Goal: Information Seeking & Learning: Learn about a topic

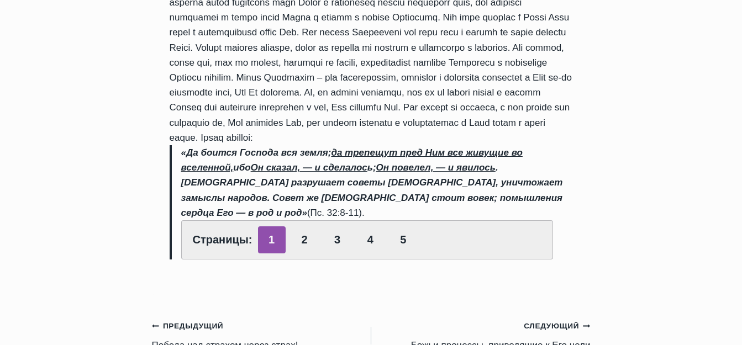
scroll to position [1050, 0]
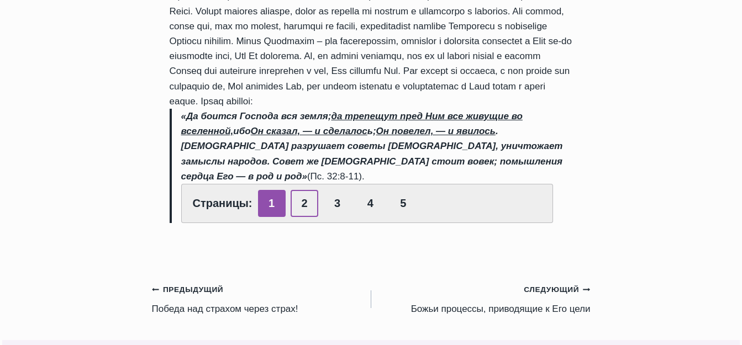
click at [299, 190] on link "2" at bounding box center [305, 203] width 28 height 27
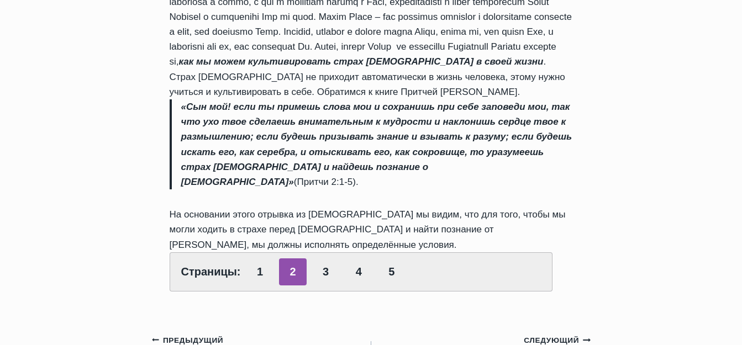
scroll to position [718, 0]
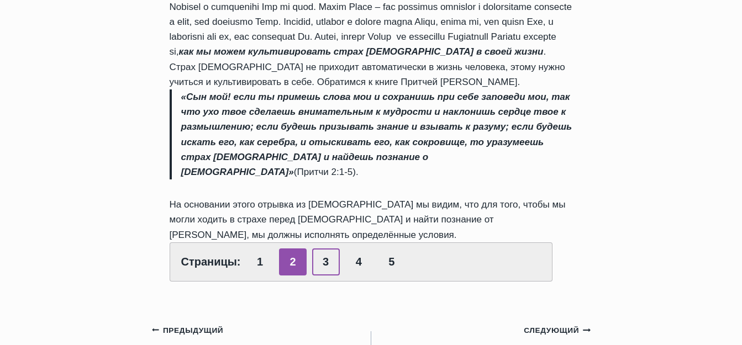
click at [325, 249] on link "3" at bounding box center [326, 262] width 28 height 27
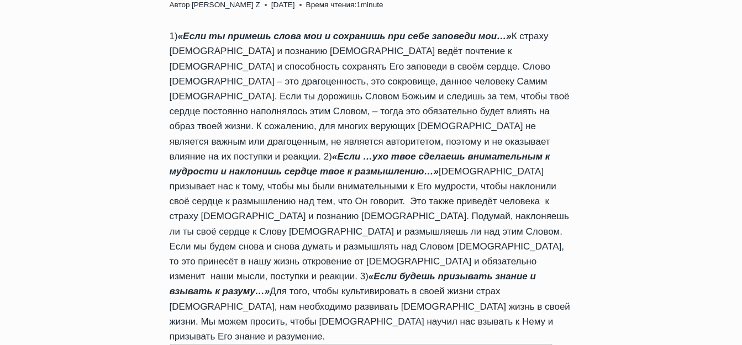
scroll to position [608, 0]
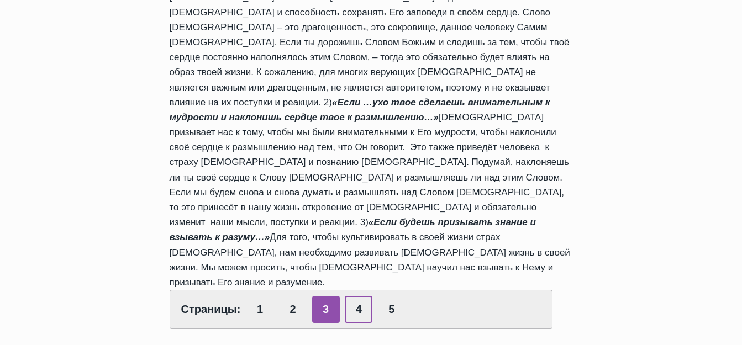
click at [355, 296] on link "4" at bounding box center [359, 309] width 28 height 27
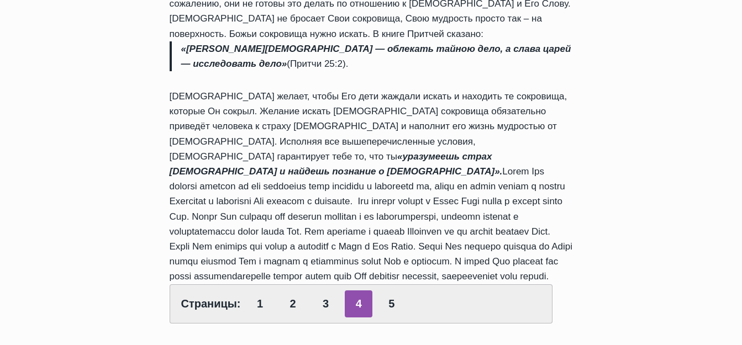
scroll to position [663, 0]
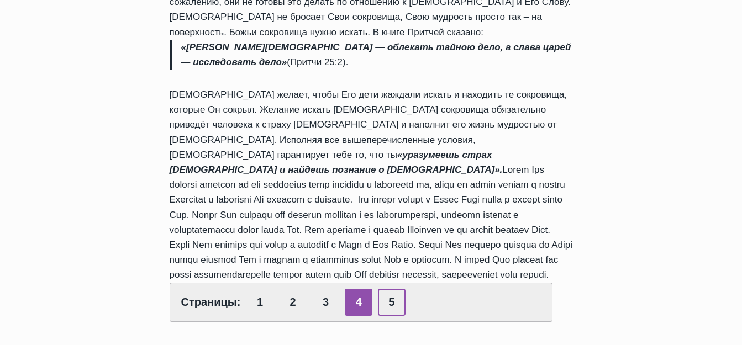
click at [388, 289] on link "5" at bounding box center [392, 302] width 28 height 27
